Goal: Task Accomplishment & Management: Manage account settings

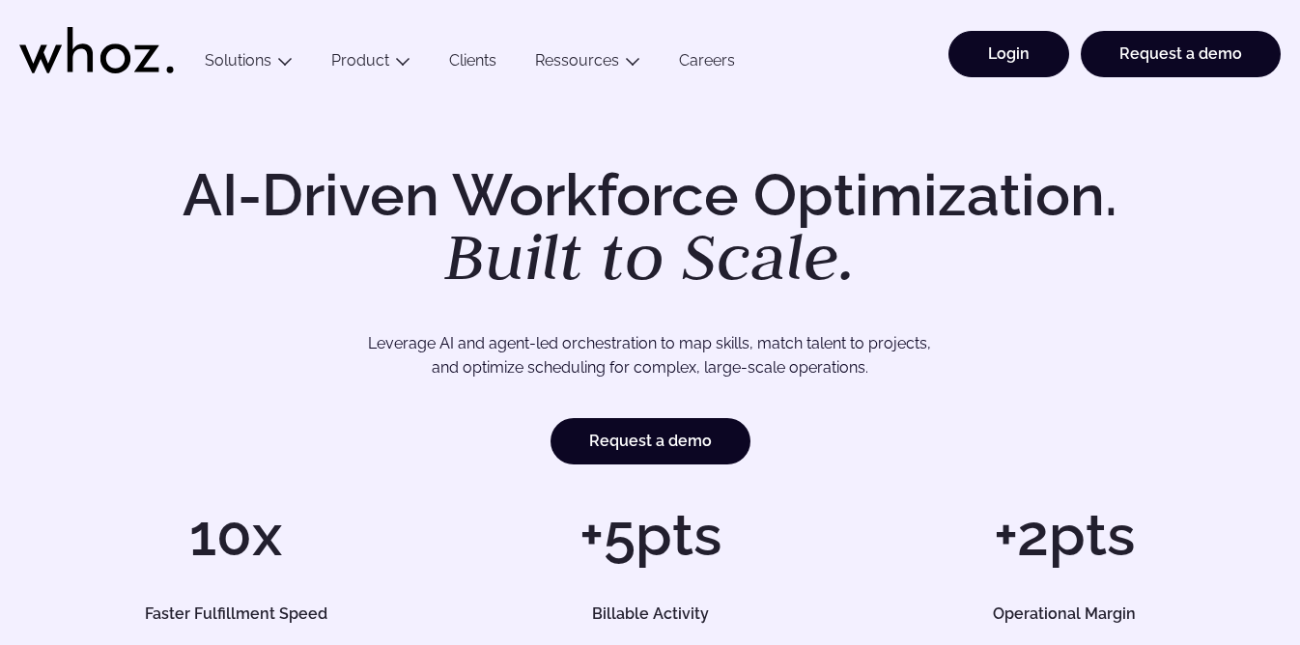
click at [997, 48] on link "Login" at bounding box center [1008, 54] width 121 height 46
click at [978, 43] on link "Login" at bounding box center [1008, 54] width 121 height 46
click at [975, 54] on link "Login" at bounding box center [1008, 54] width 121 height 46
